Goal: Task Accomplishment & Management: Manage account settings

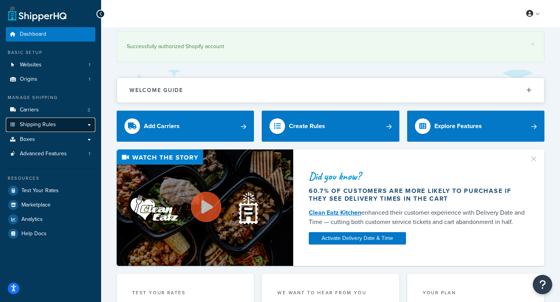
click at [75, 126] on link "Shipping Rules" at bounding box center [50, 125] width 89 height 14
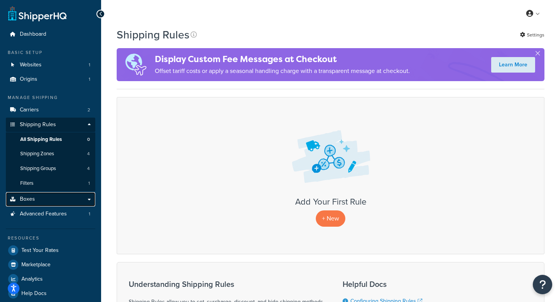
click at [67, 199] on link "Boxes" at bounding box center [50, 199] width 89 height 14
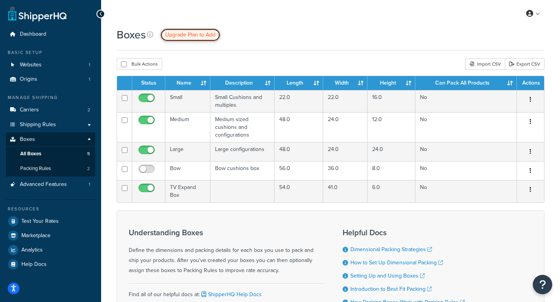
click at [200, 37] on span "Upgrade Plan to Add" at bounding box center [190, 35] width 50 height 8
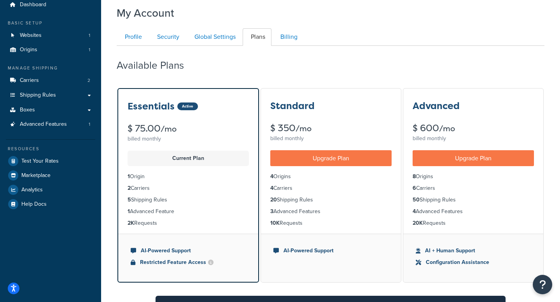
scroll to position [31, 0]
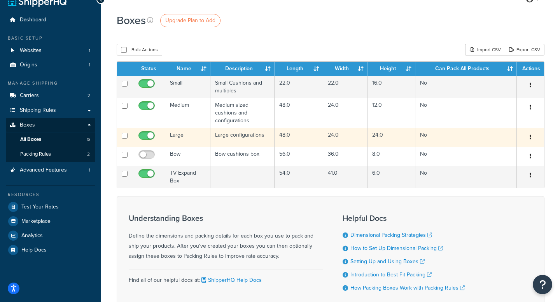
scroll to position [12, 0]
